Goal: Navigation & Orientation: Understand site structure

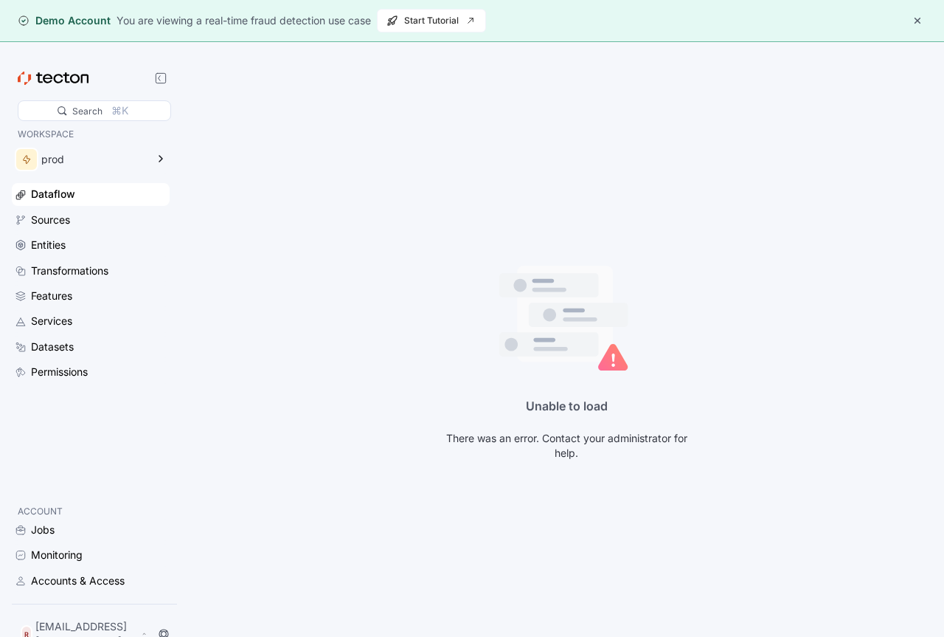
click at [916, 15] on button "button" at bounding box center [918, 21] width 18 height 18
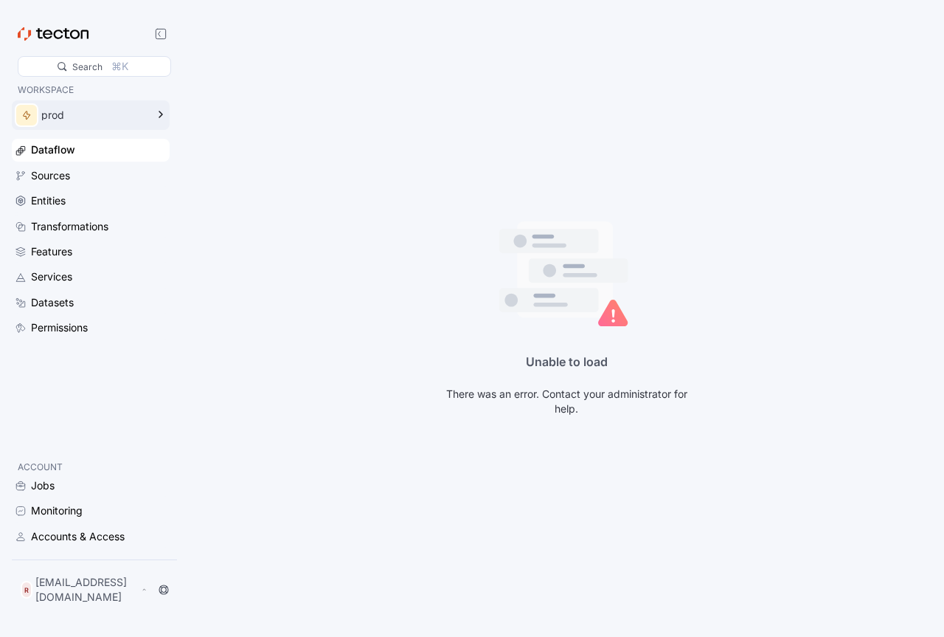
click at [122, 125] on div "prod" at bounding box center [80, 115] width 137 height 30
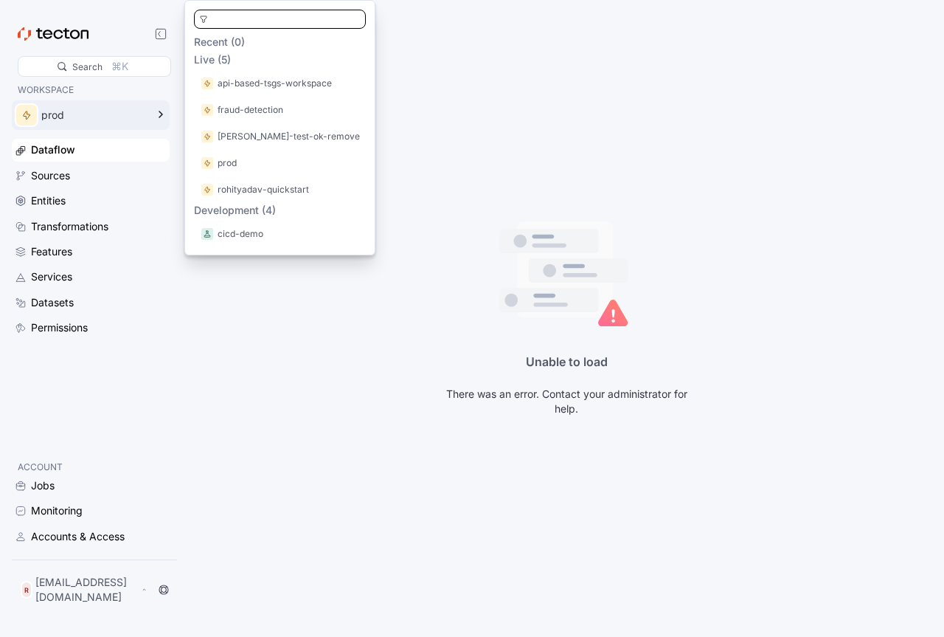
click at [126, 125] on div "prod" at bounding box center [80, 115] width 137 height 30
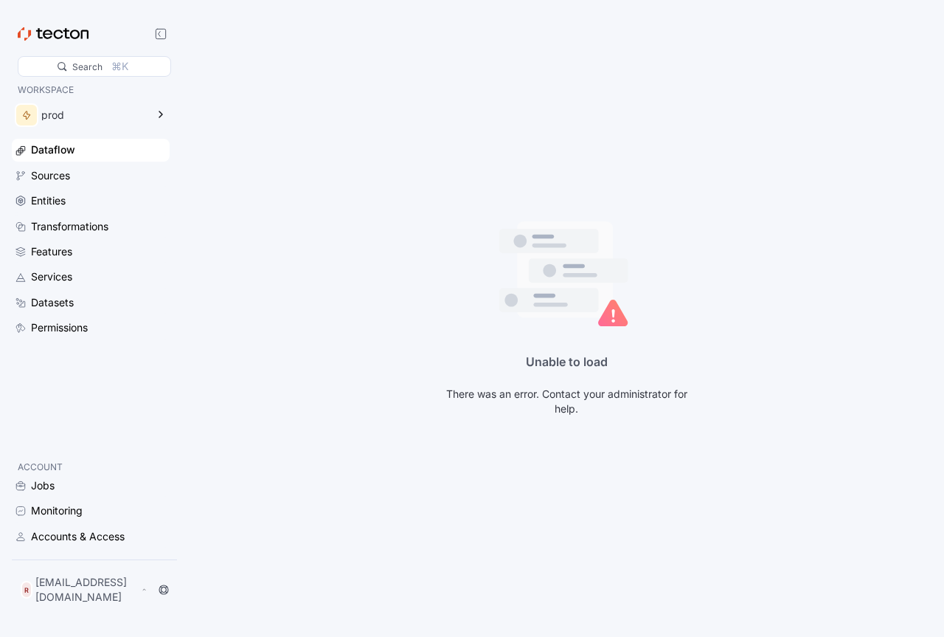
click at [83, 159] on div "Dataflow" at bounding box center [91, 150] width 158 height 22
click at [90, 171] on div "Sources" at bounding box center [99, 175] width 136 height 16
click at [94, 605] on div "R [EMAIL_ADDRESS][DOMAIN_NAME]" at bounding box center [84, 589] width 133 height 35
click at [78, 534] on div "My Account" at bounding box center [74, 535] width 59 height 15
click at [93, 531] on div "My Account" at bounding box center [74, 535] width 59 height 15
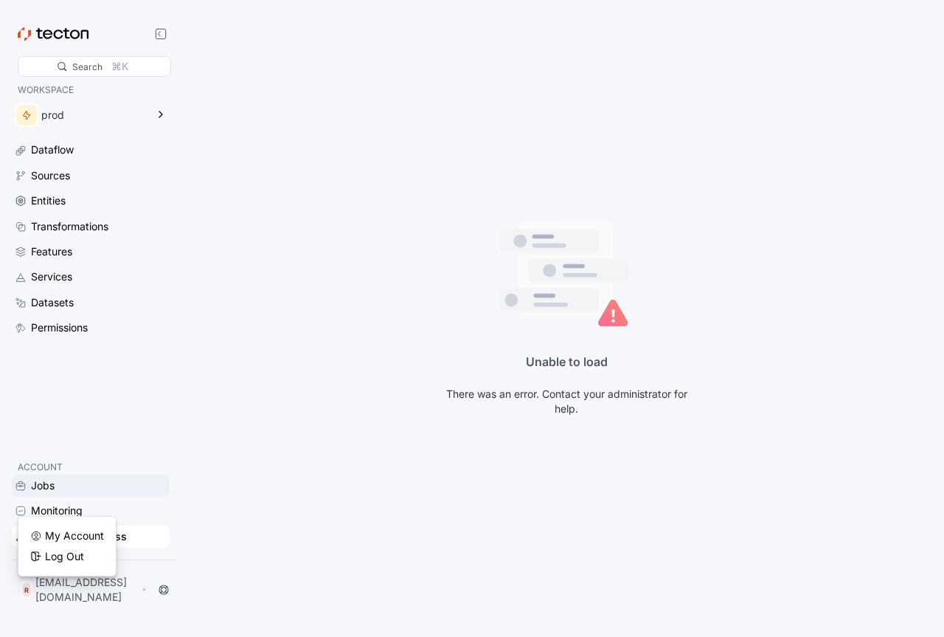
click at [60, 486] on div "Jobs" at bounding box center [91, 485] width 158 height 22
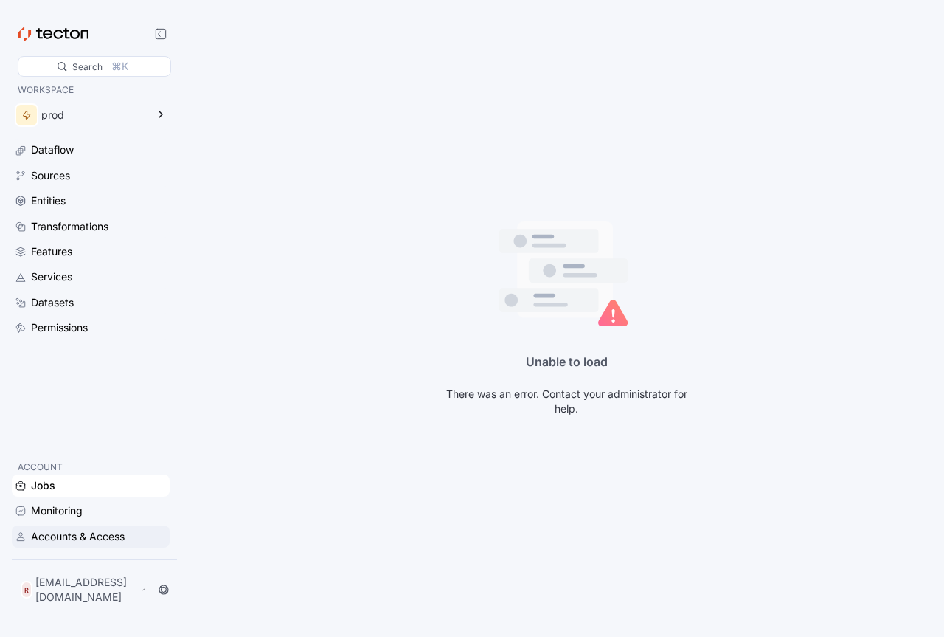
click at [81, 544] on div "Accounts & Access" at bounding box center [78, 536] width 94 height 16
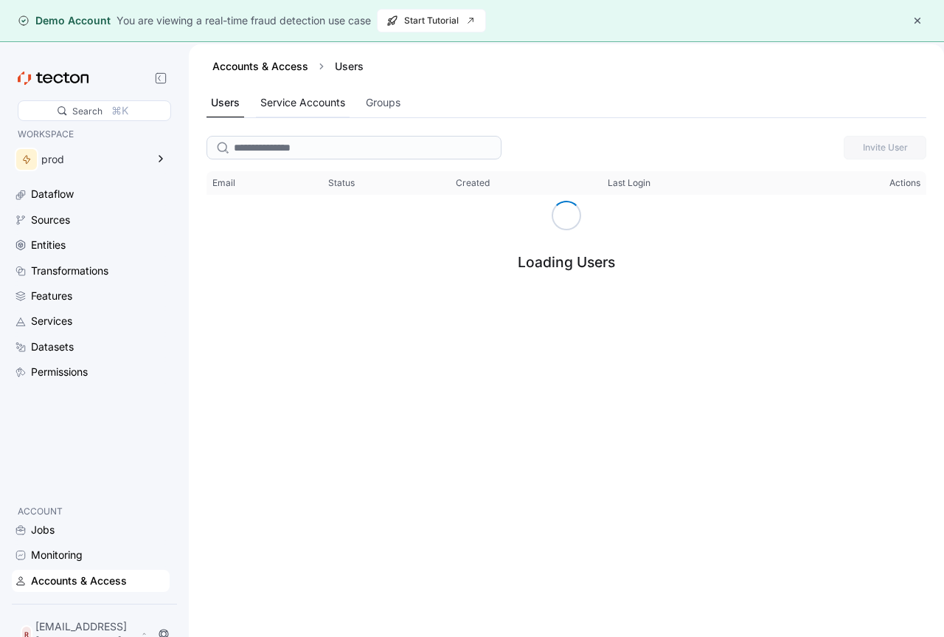
click at [320, 97] on div "Service Accounts" at bounding box center [302, 102] width 85 height 16
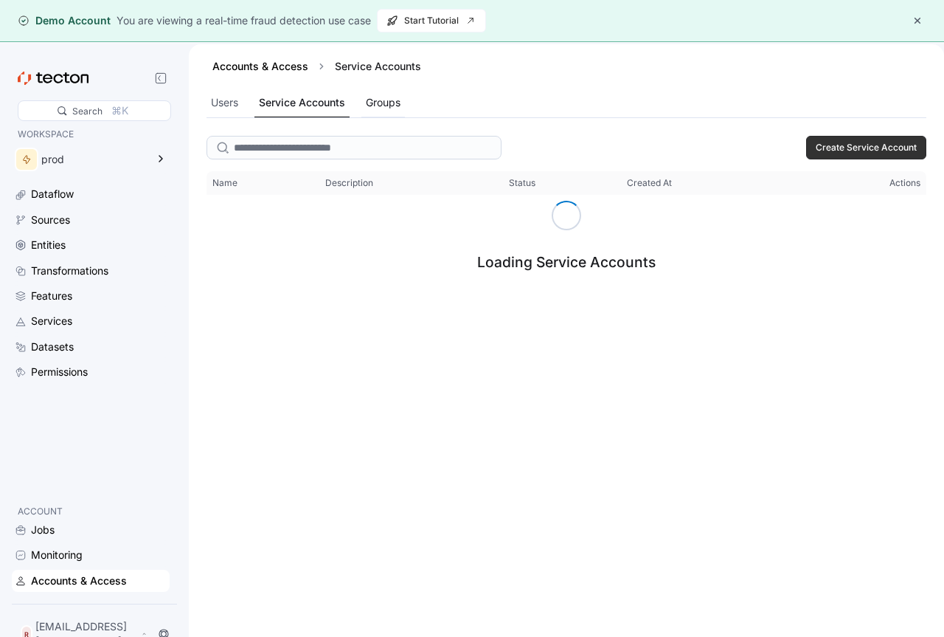
click at [376, 99] on div "Groups" at bounding box center [383, 102] width 35 height 16
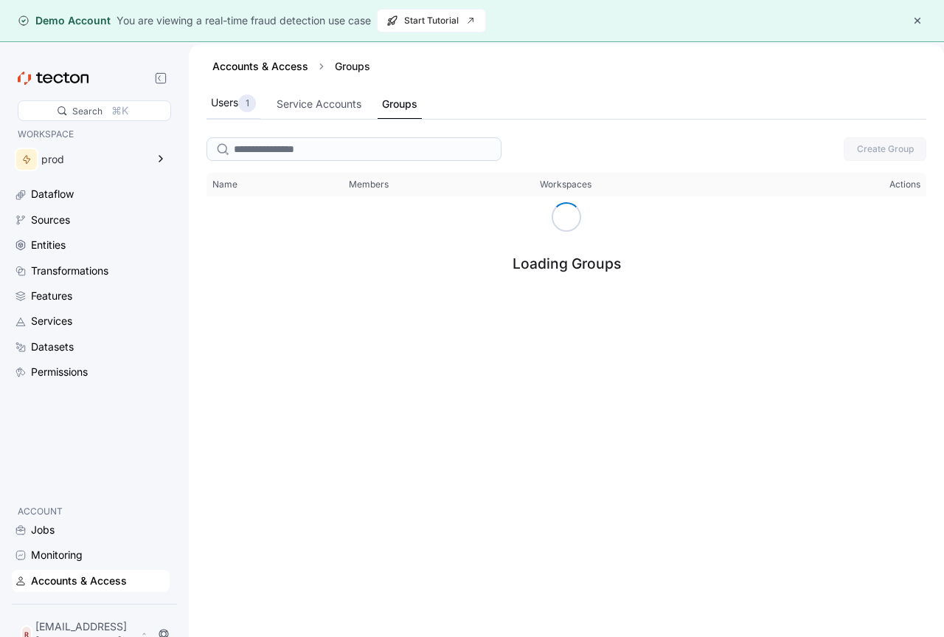
click at [230, 94] on div "Users 1" at bounding box center [234, 104] width 54 height 30
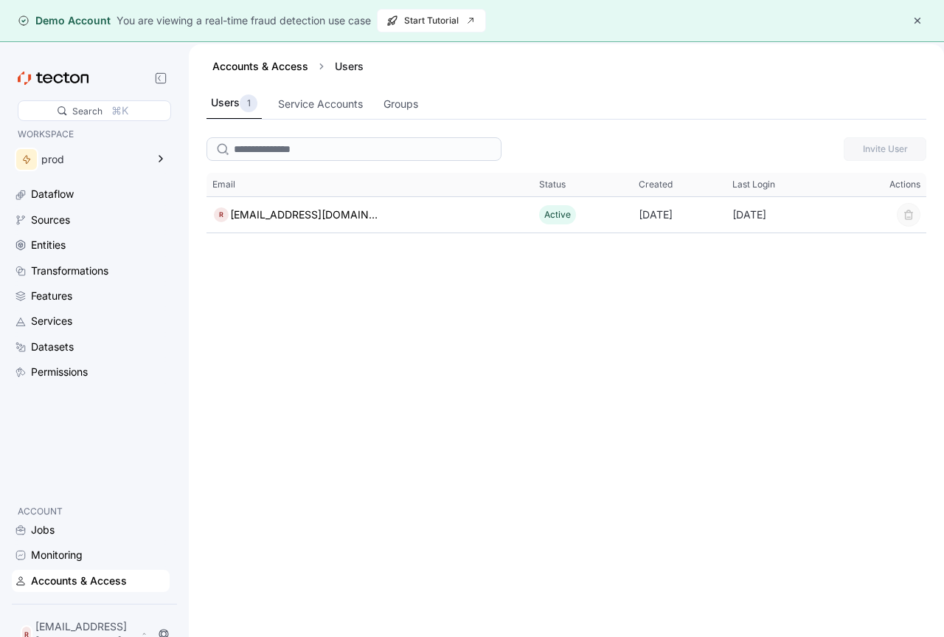
click at [111, 626] on div "R [EMAIL_ADDRESS][DOMAIN_NAME]" at bounding box center [94, 633] width 159 height 41
click at [921, 15] on button "button" at bounding box center [918, 21] width 18 height 18
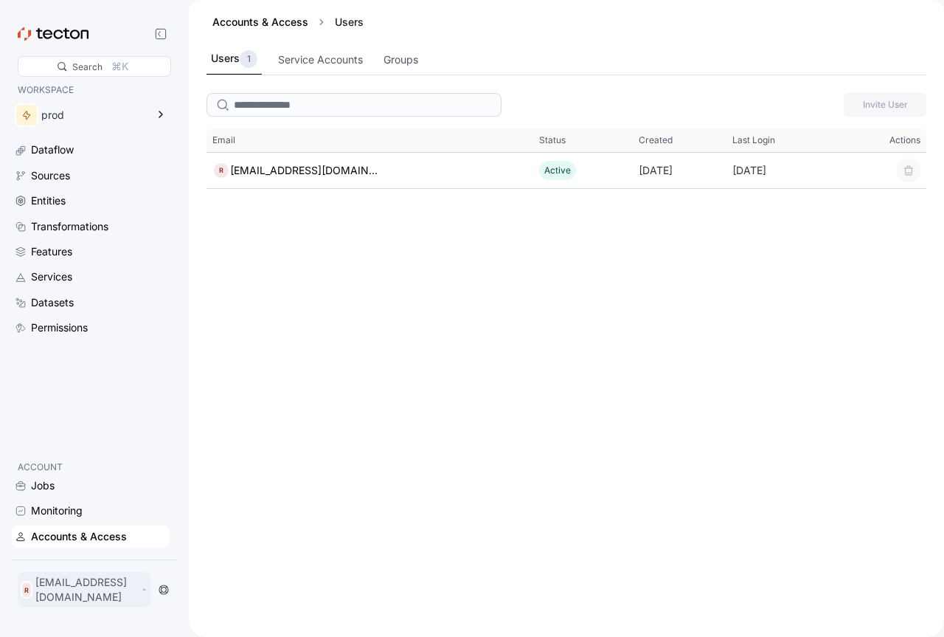
click at [101, 595] on p "[EMAIL_ADDRESS][DOMAIN_NAME]" at bounding box center [86, 590] width 103 height 30
click at [59, 530] on div "My Account" at bounding box center [74, 535] width 59 height 15
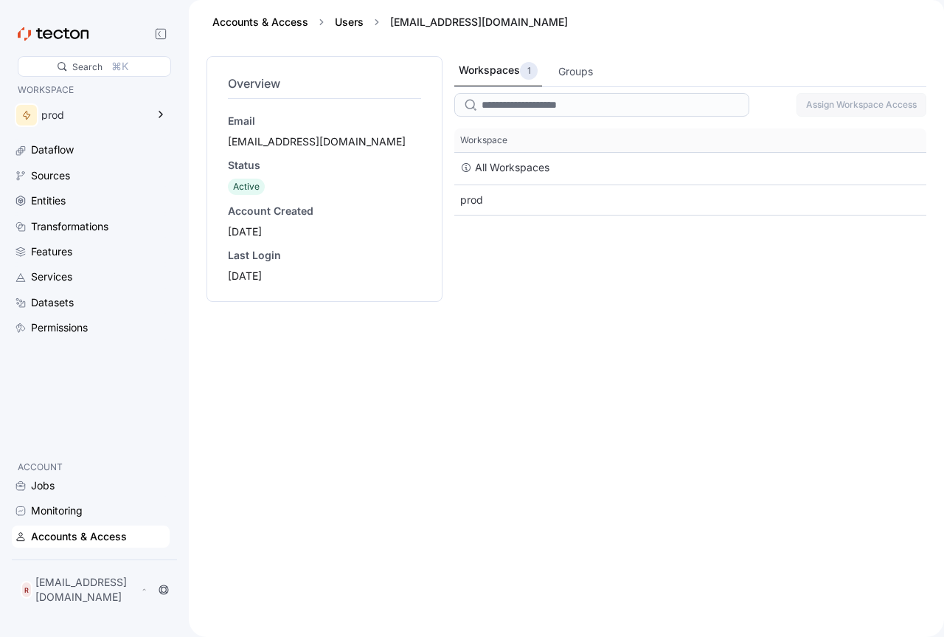
drag, startPoint x: 293, startPoint y: 167, endPoint x: 204, endPoint y: 181, distance: 90.5
click at [207, 181] on div "Overview Email reyar34177@mirarmax.com Status Active Account Created 2025-09-06…" at bounding box center [325, 179] width 236 height 246
drag, startPoint x: 266, startPoint y: 187, endPoint x: 224, endPoint y: 187, distance: 42.8
click at [224, 187] on div "Overview Email reyar34177@mirarmax.com Status Active Account Created 2025-09-06…" at bounding box center [325, 179] width 236 height 246
click at [567, 54] on div "Accounts & Access Users reyar34177@mirarmax.com" at bounding box center [566, 28] width 755 height 56
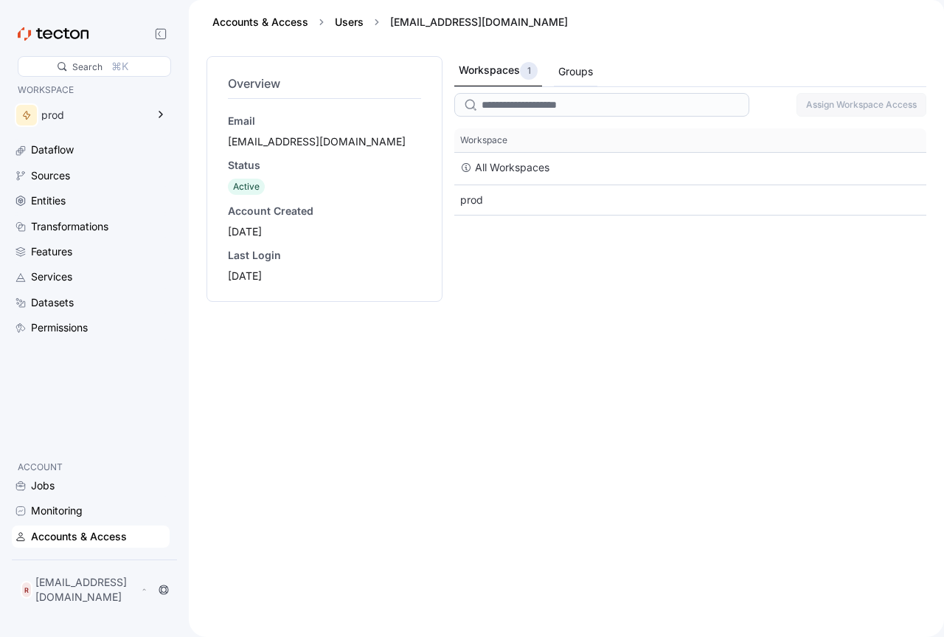
click at [576, 68] on div "Groups" at bounding box center [575, 71] width 35 height 16
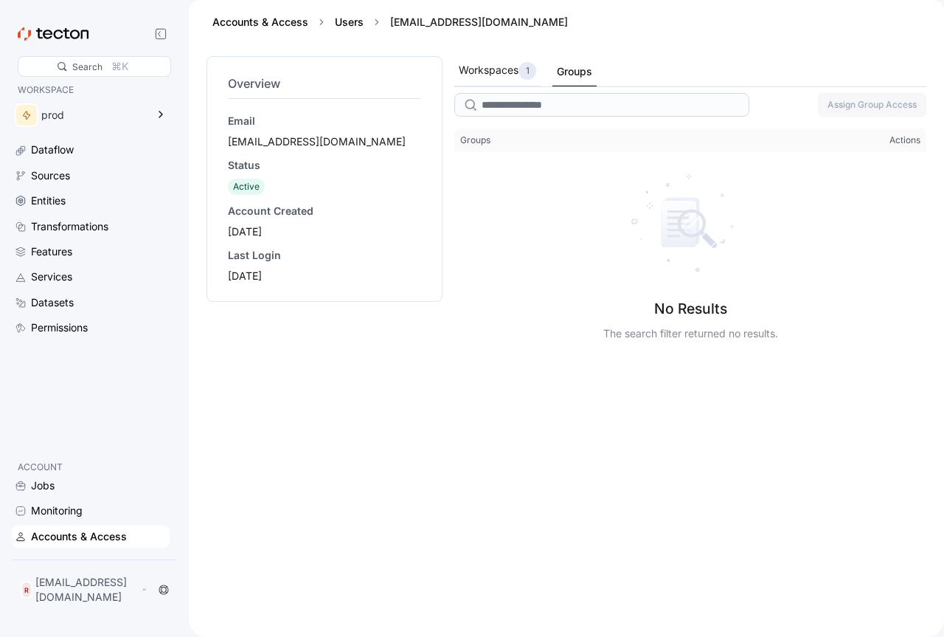
click at [502, 72] on div "Workspaces 1" at bounding box center [497, 71] width 77 height 18
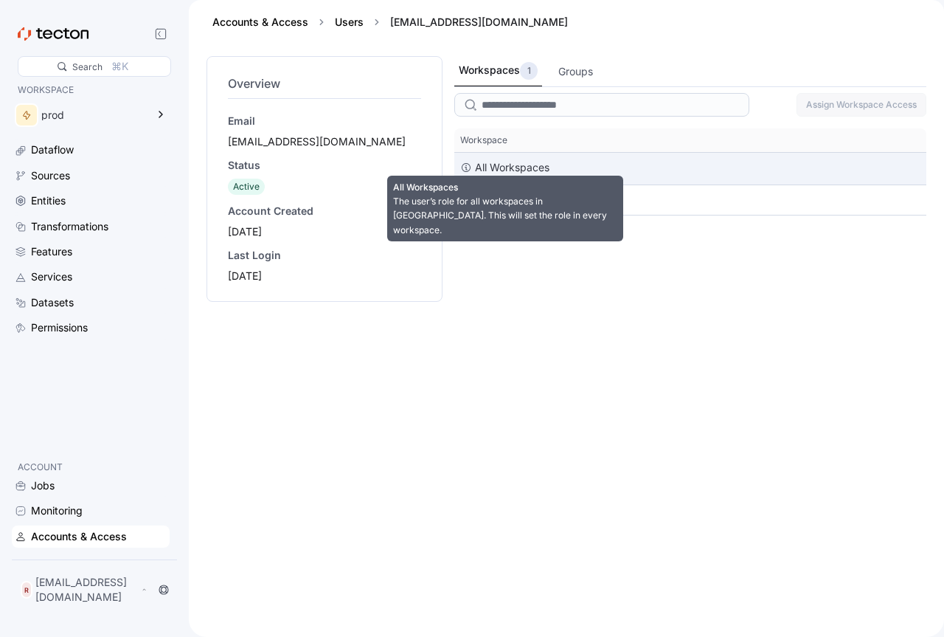
click at [521, 175] on div "All Workspaces" at bounding box center [512, 168] width 75 height 18
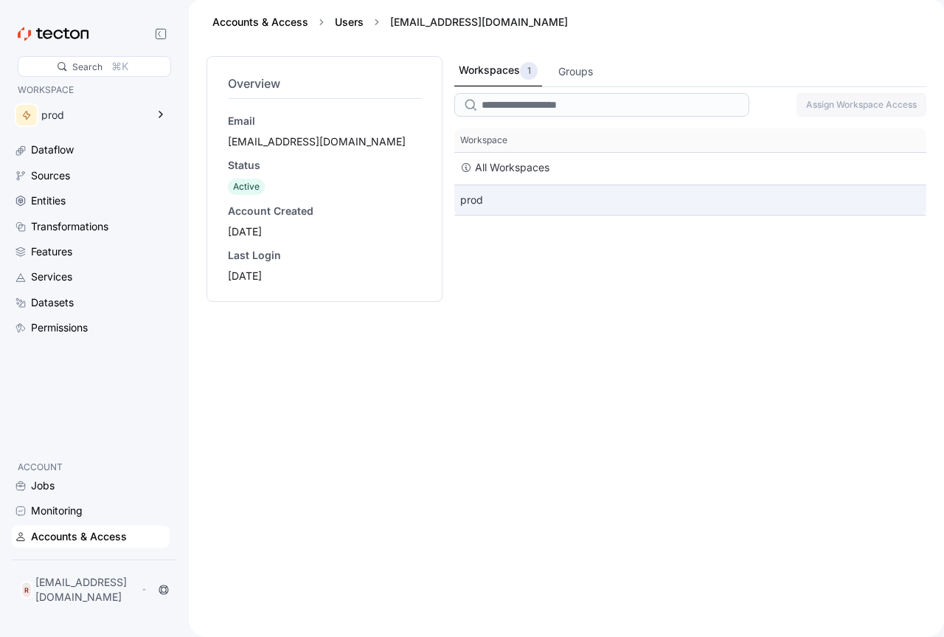
click at [463, 200] on div "prod" at bounding box center [690, 200] width 472 height 30
click at [478, 204] on div "prod" at bounding box center [690, 200] width 472 height 30
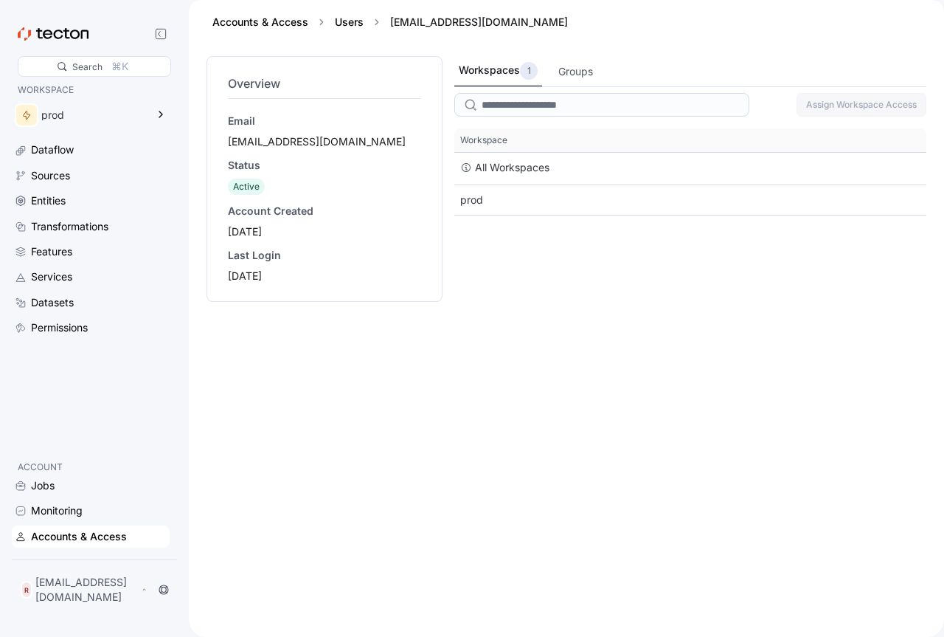
click at [421, 395] on div "Overview Email reyar34177@mirarmax.com Status Active Account Created 2025-09-06…" at bounding box center [325, 337] width 236 height 563
click at [381, 326] on div "Overview Email reyar34177@mirarmax.com Status Active Account Created 2025-09-06…" at bounding box center [325, 337] width 236 height 563
